Goal: Transaction & Acquisition: Purchase product/service

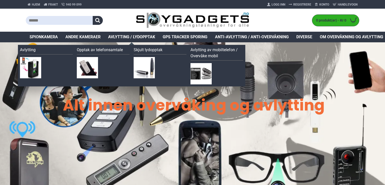
click at [119, 36] on span "Avlytting / Lydopptak" at bounding box center [131, 37] width 47 height 6
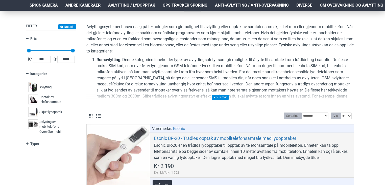
scroll to position [63, 0]
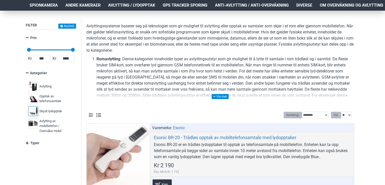
click at [31, 109] on img at bounding box center [33, 111] width 10 height 10
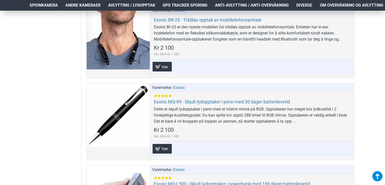
scroll to position [319, 0]
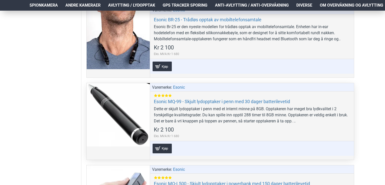
click at [119, 123] on div at bounding box center [118, 114] width 63 height 63
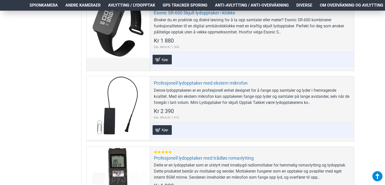
scroll to position [735, 0]
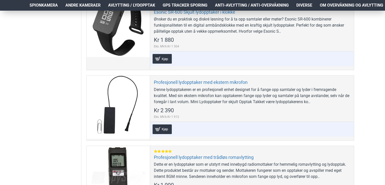
click at [30, 63] on aside "Filter Nullstill Pris Kr 499 Kr 6 990 Kr 499 Kr 6 990 Kr 499 — Kr 6 990 *******…" at bounding box center [54, 76] width 56 height 1461
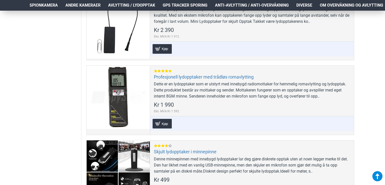
scroll to position [816, 0]
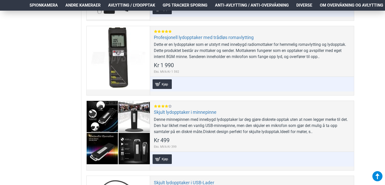
scroll to position [855, 0]
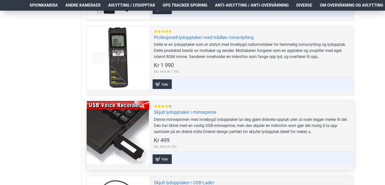
click at [127, 108] on div at bounding box center [118, 132] width 63 height 63
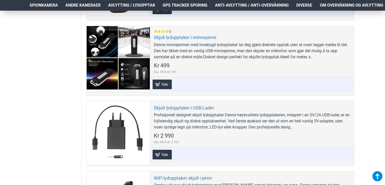
scroll to position [935, 0]
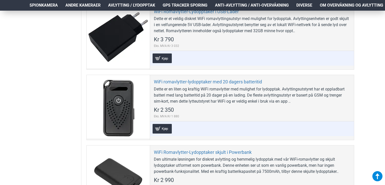
scroll to position [1310, 0]
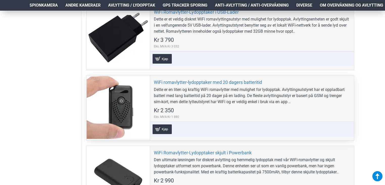
click at [116, 90] on div at bounding box center [118, 106] width 63 height 63
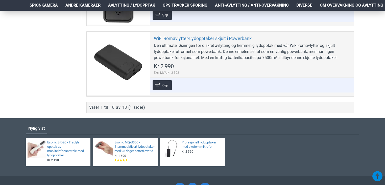
scroll to position [1424, 0]
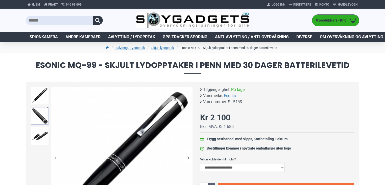
click at [37, 112] on img at bounding box center [40, 116] width 18 height 18
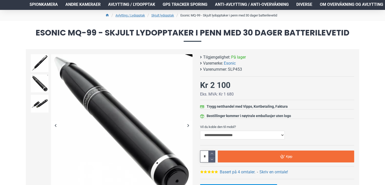
scroll to position [45, 0]
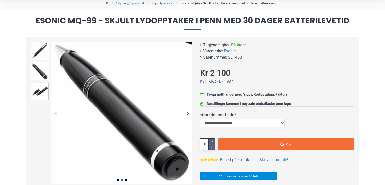
click at [43, 90] on img at bounding box center [40, 91] width 18 height 18
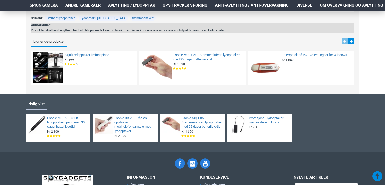
scroll to position [728, 0]
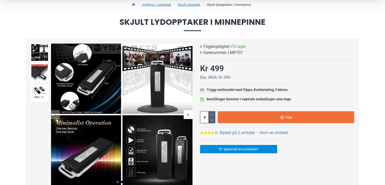
scroll to position [42, 0]
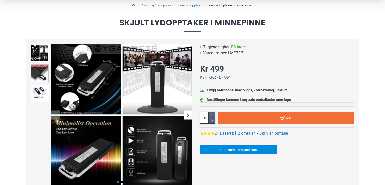
click at [37, 74] on img at bounding box center [40, 73] width 18 height 18
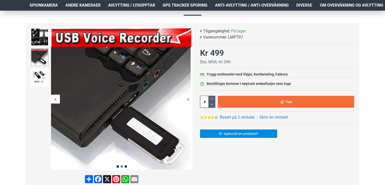
scroll to position [59, 0]
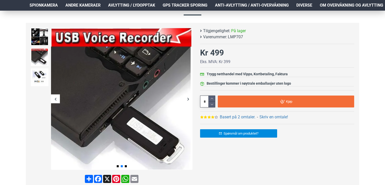
click at [187, 98] on div "Next slide" at bounding box center [188, 98] width 9 height 9
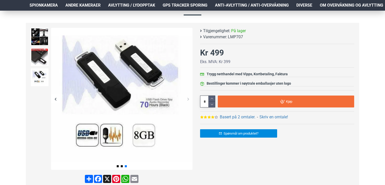
click at [187, 98] on div "Next slide" at bounding box center [188, 98] width 9 height 9
click at [54, 96] on div "Previous slide" at bounding box center [55, 98] width 9 height 9
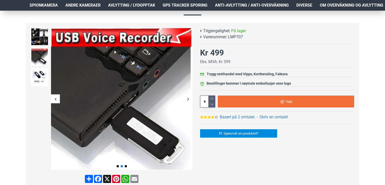
click at [54, 96] on div "Previous slide" at bounding box center [55, 98] width 9 height 9
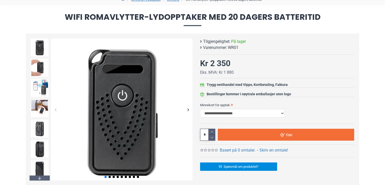
scroll to position [51, 0]
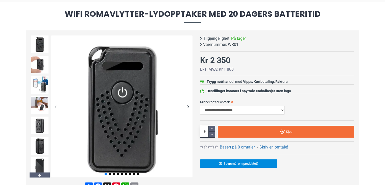
click at [188, 105] on div "Next slide" at bounding box center [188, 106] width 9 height 9
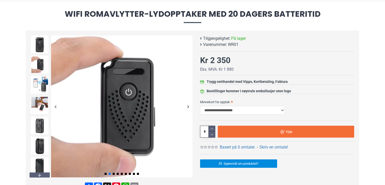
click at [188, 105] on div "Next slide" at bounding box center [188, 106] width 9 height 9
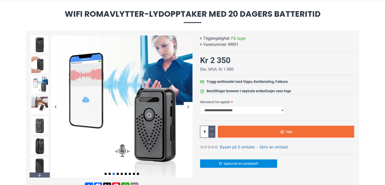
click at [188, 105] on div "Next slide" at bounding box center [188, 106] width 9 height 9
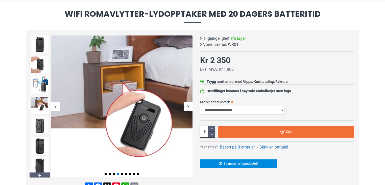
click at [188, 105] on div "Next slide" at bounding box center [188, 106] width 9 height 9
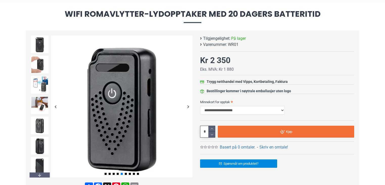
click at [188, 105] on div "Next slide" at bounding box center [188, 106] width 9 height 9
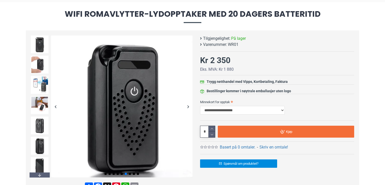
click at [188, 105] on div "Next slide" at bounding box center [188, 106] width 9 height 9
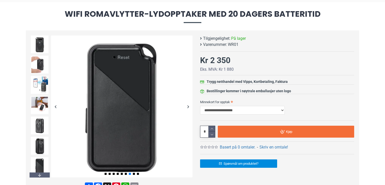
click at [188, 105] on div "Next slide" at bounding box center [188, 106] width 9 height 9
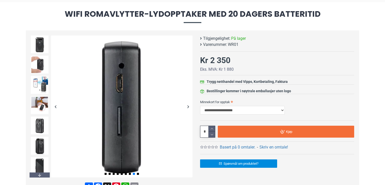
click at [188, 105] on div "Next slide" at bounding box center [188, 106] width 9 height 9
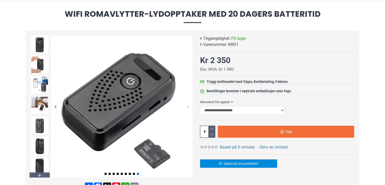
click at [188, 103] on div "Next slide" at bounding box center [188, 106] width 9 height 9
click at [56, 105] on div "Previous slide" at bounding box center [55, 106] width 9 height 9
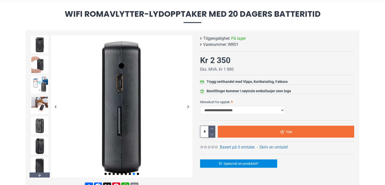
click at [56, 105] on div "Previous slide" at bounding box center [55, 106] width 9 height 9
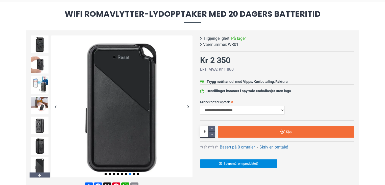
click at [188, 104] on div "Next slide" at bounding box center [188, 106] width 9 height 9
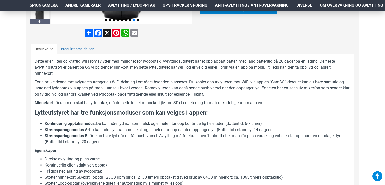
scroll to position [204, 0]
click at [188, 103] on p "Minnekort : Dersom du skal ha lydopptak, må du sette inn et minnekort (Micro SD…" at bounding box center [193, 103] width 316 height 6
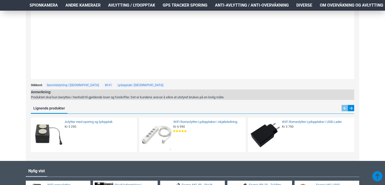
scroll to position [573, 0]
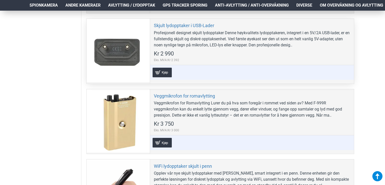
scroll to position [1223, 0]
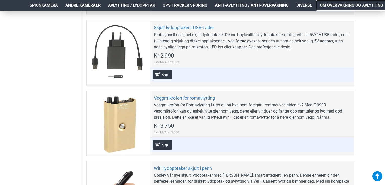
click at [370, 3] on span "Om overvåkning og avlytting" at bounding box center [351, 5] width 63 height 6
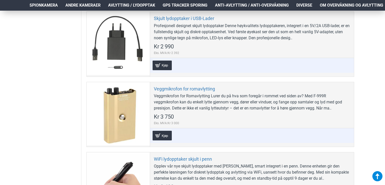
scroll to position [1232, 0]
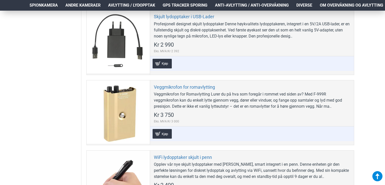
scroll to position [1234, 0]
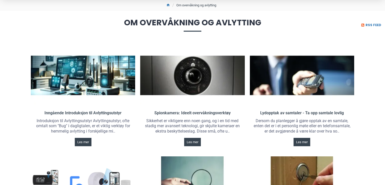
scroll to position [45, 0]
